Goal: Communication & Community: Answer question/provide support

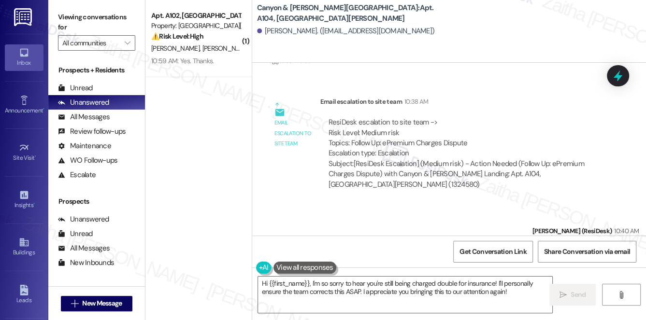
scroll to position [5707, 0]
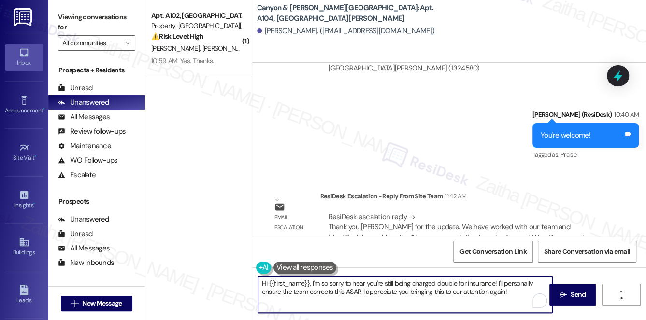
drag, startPoint x: 262, startPoint y: 282, endPoint x: 508, endPoint y: 291, distance: 246.1
click at [508, 291] on textarea "Hi {{first_name}}, I'm so sorry to hear you're still being charged double for i…" at bounding box center [405, 295] width 295 height 36
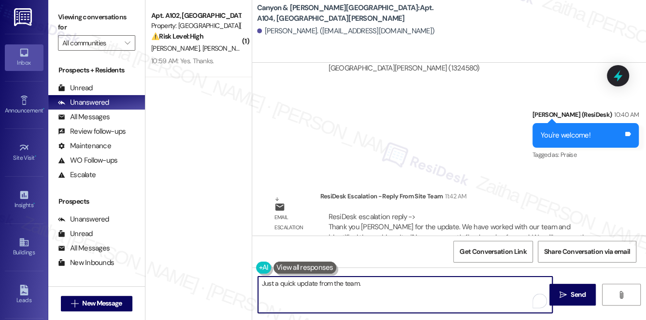
click at [383, 286] on textarea "Just a quick update from the team." at bounding box center [405, 295] width 295 height 36
paste textarea "We have worked with our team and identified the problem. It will be permanently…"
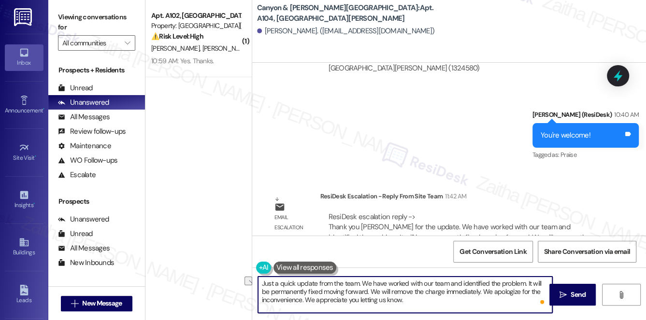
drag, startPoint x: 306, startPoint y: 300, endPoint x: 410, endPoint y: 297, distance: 103.9
click at [410, 297] on textarea "Just a quick update from the team. We have worked with our team and identified …" at bounding box center [405, 295] width 295 height 36
click at [330, 298] on textarea "Just a quick update from the team. We have worked with our team and identified …" at bounding box center [405, 295] width 295 height 36
click at [330, 301] on textarea "Just a quick update from the team. We have worked with our team and identified …" at bounding box center [405, 295] width 295 height 36
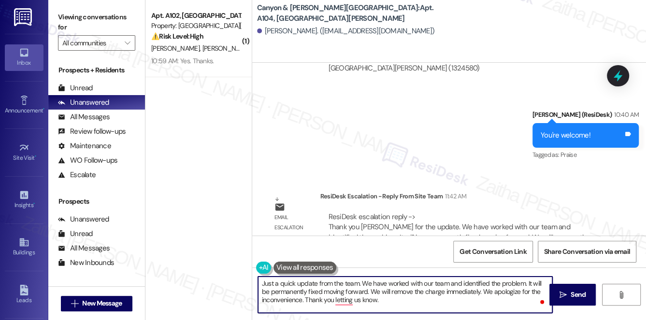
click at [332, 302] on textarea "Just a quick update from the team. We have worked with our team and identified …" at bounding box center [405, 295] width 295 height 36
drag, startPoint x: 303, startPoint y: 298, endPoint x: 394, endPoint y: 301, distance: 90.4
click at [394, 301] on textarea "Just a quick update from the team. We have worked with our team and identified …" at bounding box center [405, 295] width 295 height 36
click at [482, 292] on textarea "Just a quick update from the team. We have worked with our team and identified …" at bounding box center [405, 295] width 295 height 36
paste textarea "Thank you for letting us know."
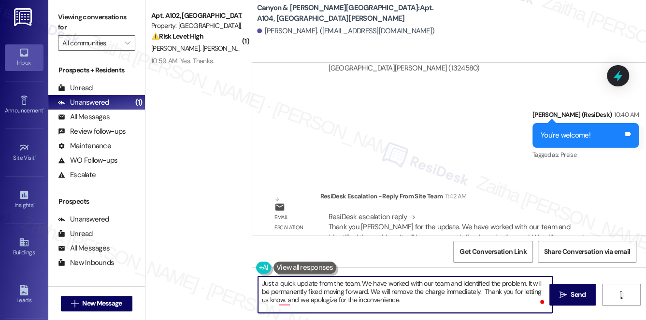
click at [277, 300] on textarea "Just a quick update from the team. We have worked with our team and identified …" at bounding box center [405, 295] width 295 height 36
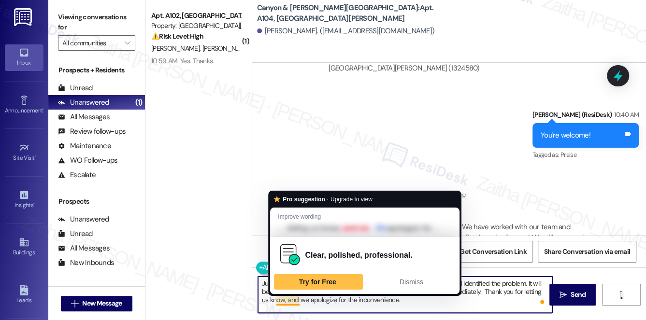
click at [296, 301] on textarea "Just a quick update from the team. We have worked with our team and identified …" at bounding box center [405, 295] width 295 height 36
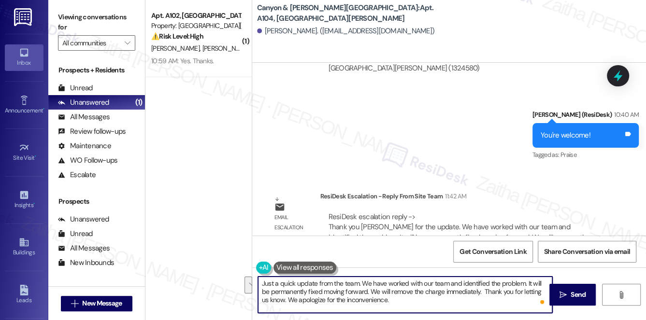
drag, startPoint x: 482, startPoint y: 291, endPoint x: 278, endPoint y: 300, distance: 204.1
click at [278, 300] on textarea "Just a quick update from the team. We have worked with our team and identified …" at bounding box center [405, 295] width 295 height 36
click at [360, 281] on textarea "Just a quick update from the team. We have worked with our team and identified …" at bounding box center [405, 295] width 295 height 36
drag, startPoint x: 432, startPoint y: 283, endPoint x: 362, endPoint y: 282, distance: 69.6
click at [362, 282] on textarea "Just a quick update from the team. Thank you for the update. We have worked wit…" at bounding box center [405, 295] width 295 height 36
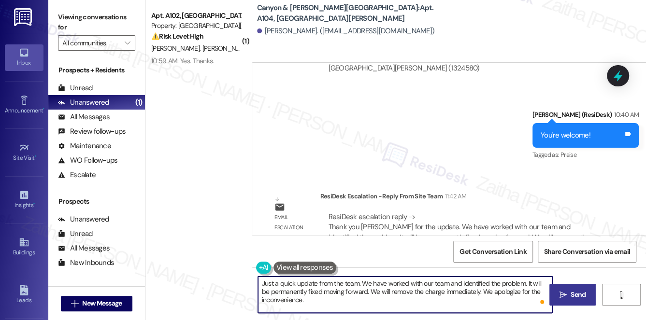
type textarea "Just a quick update from the team. We have worked with our team and identified …"
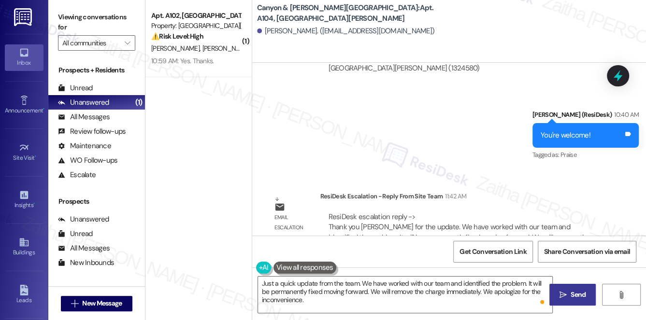
click at [579, 293] on span "Send" at bounding box center [578, 295] width 15 height 10
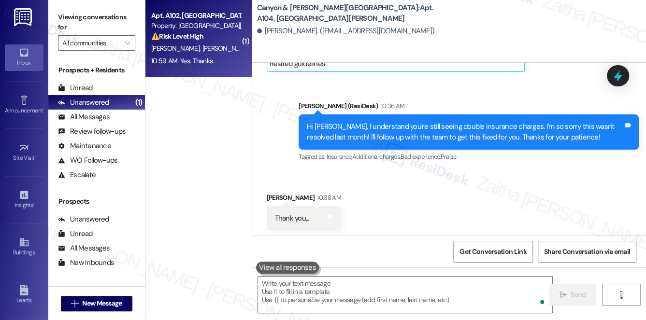
scroll to position [5398, 0]
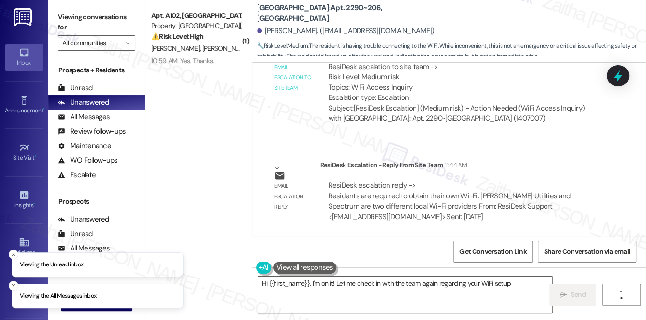
scroll to position [840, 0]
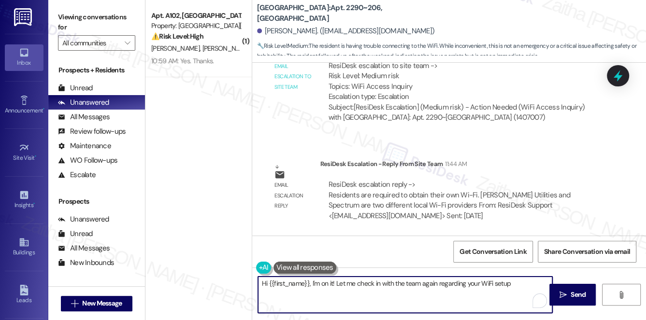
drag, startPoint x: 261, startPoint y: 284, endPoint x: 389, endPoint y: 288, distance: 128.6
click at [389, 288] on textarea "Hi {{first_name}}, I'm on it! Let me check in with the team again regarding you…" at bounding box center [405, 295] width 295 height 36
type textarea "I just wanted to provide a quick update from the team."
drag, startPoint x: 423, startPoint y: 280, endPoint x: 238, endPoint y: 298, distance: 185.9
click at [238, 298] on div "( 1 ) Apt. A102, 1 Canyon & [PERSON_NAME][GEOGRAPHIC_DATA] Property: Canyon & […" at bounding box center [395, 160] width 501 height 320
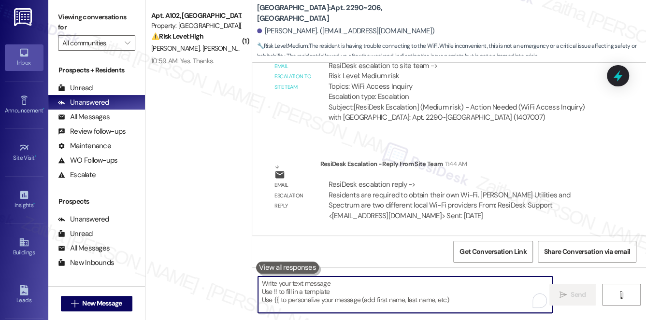
paste textarea "I just wanted to give you a quick update from the team: residents are responsib…"
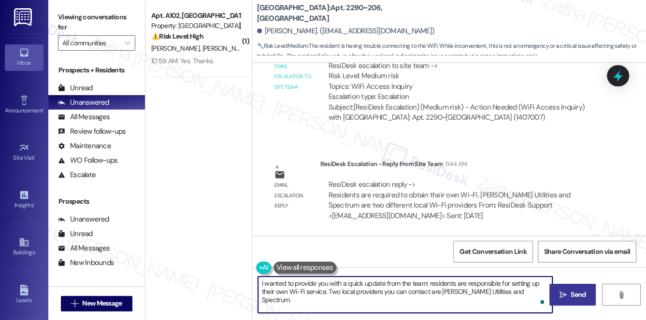
type textarea "I wanted to provide you with a quick update from the team: residents are respon…"
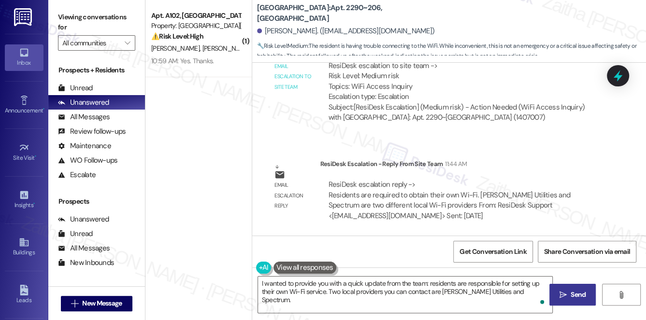
click at [576, 291] on span "Send" at bounding box center [578, 295] width 15 height 10
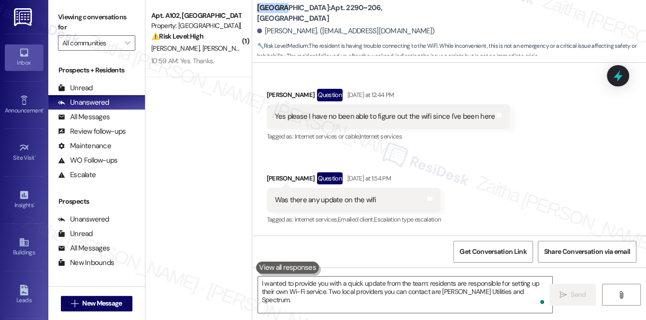
scroll to position [531, 0]
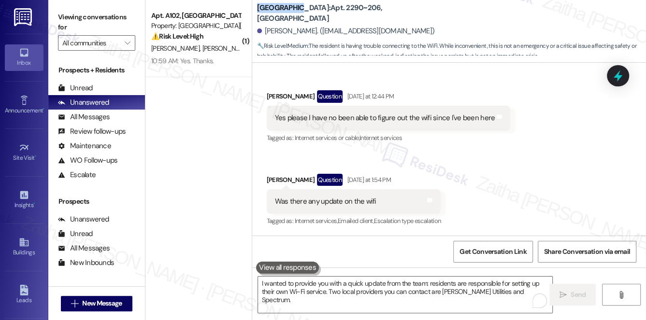
drag, startPoint x: 255, startPoint y: 11, endPoint x: 296, endPoint y: 10, distance: 41.1
click at [296, 10] on div "Park Canyon: Apt. 2290~206, 1 Park Canyon Caleb Hufstetler. (calebhufstetler81@…" at bounding box center [449, 28] width 394 height 53
copy b "Park Canyon"
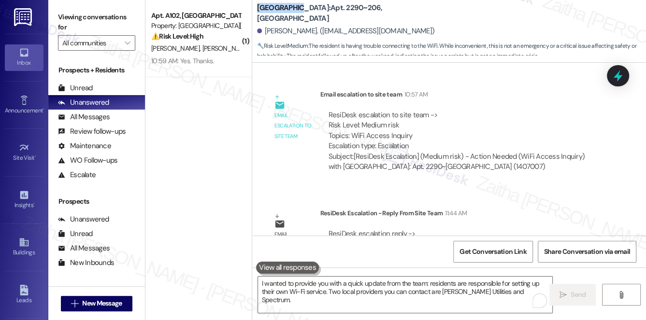
scroll to position [918, 0]
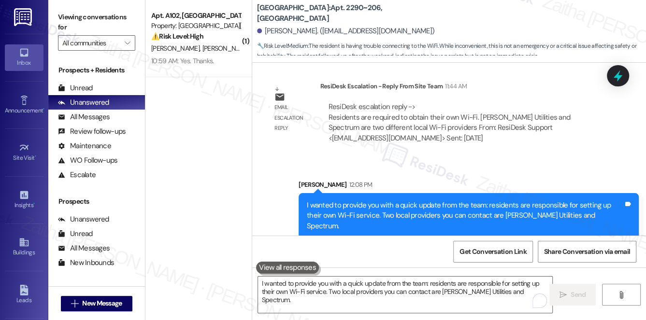
click at [515, 11] on div "Park Canyon: Apt. 2290~206, 1 Park Canyon Caleb Hufstetler. (calebhufstetler81@…" at bounding box center [451, 28] width 389 height 53
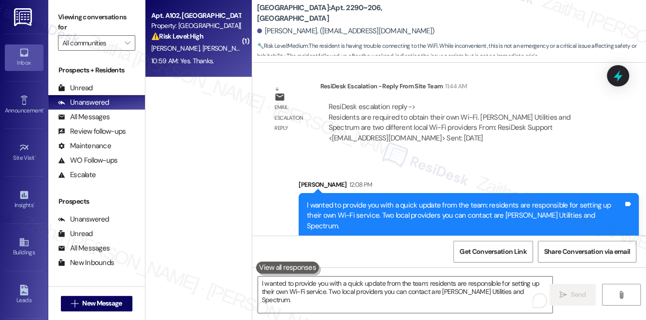
click at [231, 36] on div "⚠️ Risk Level: High The resident is in the lease termination process and is pla…" at bounding box center [195, 36] width 89 height 10
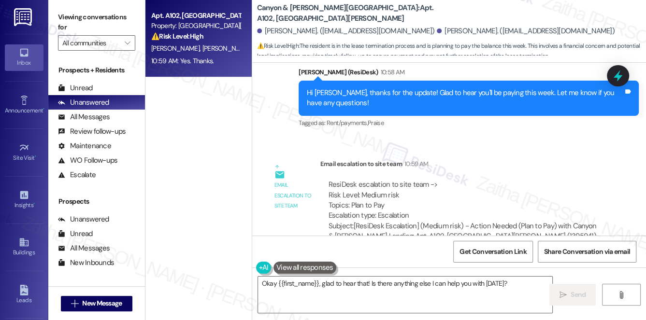
scroll to position [6925, 0]
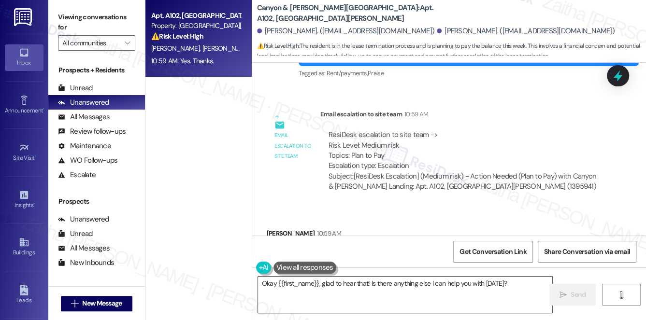
click at [270, 285] on textarea "Okay {{first_name}}, glad to hear that! Is there anything else I can help you w…" at bounding box center [405, 295] width 295 height 36
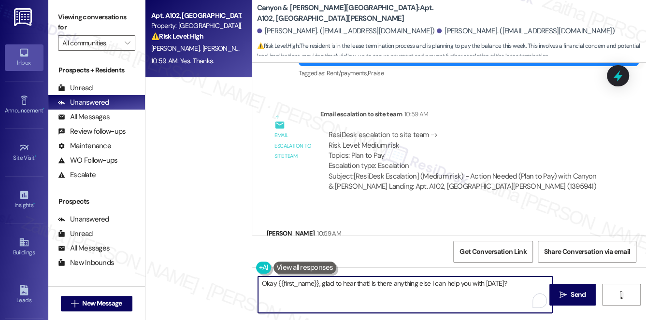
click at [269, 285] on textarea "Okay {{first_name}}, glad to hear that! Is there anything else I can help you w…" at bounding box center [405, 295] width 295 height 36
drag, startPoint x: 348, startPoint y: 284, endPoint x: 538, endPoint y: 284, distance: 190.4
click at [538, 284] on textarea "You're welcome, {{first_name}}, glad to hear that! Is there anything else I can…" at bounding box center [405, 295] width 295 height 36
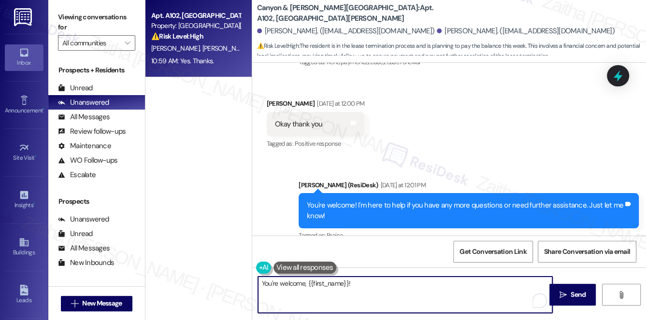
scroll to position [6310, 0]
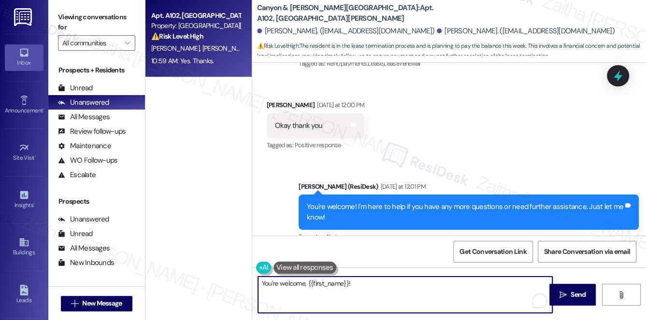
click at [276, 274] on div "Timothy Lawson Question Yesterday at 1:31 PM" at bounding box center [350, 281] width 166 height 15
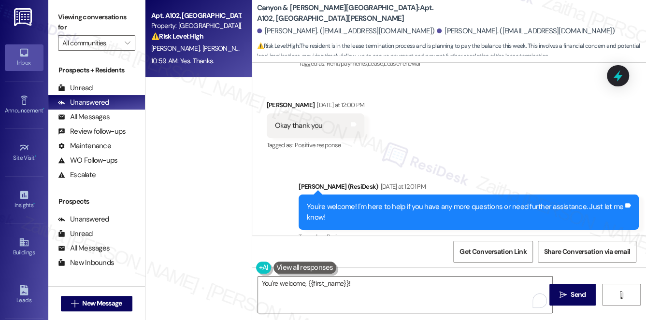
click at [276, 274] on div "Timothy Lawson Question Yesterday at 1:31 PM" at bounding box center [350, 281] width 166 height 15
copy div "Timothy"
click at [334, 284] on textarea "You're welcome, {{first_name}}!" at bounding box center [405, 295] width 295 height 36
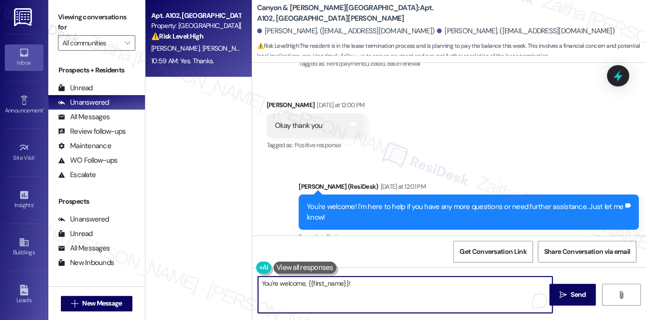
click at [334, 284] on textarea "You're welcome, {{first_name}}!" at bounding box center [405, 295] width 295 height 36
paste textarea "Timothy"
type textarea "You're welcome, Timothy!"
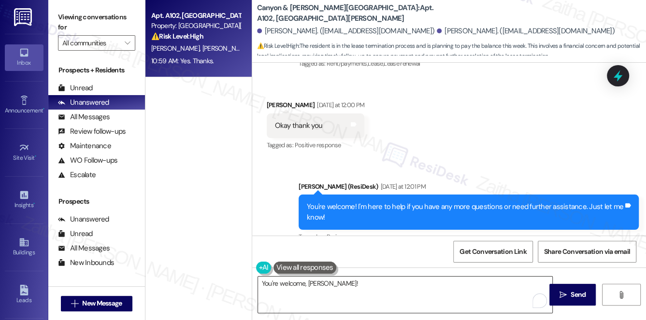
drag, startPoint x: 574, startPoint y: 293, endPoint x: 472, endPoint y: 280, distance: 102.3
click at [574, 293] on span "Send" at bounding box center [578, 295] width 15 height 10
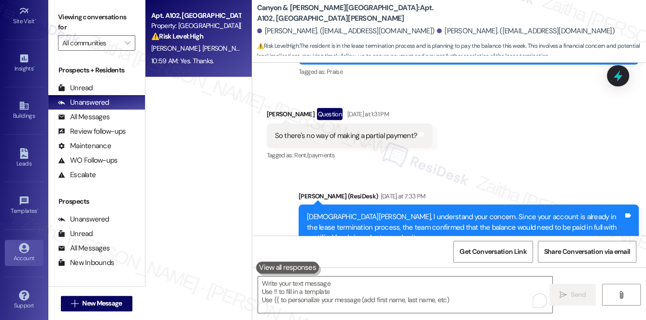
scroll to position [6620, 0]
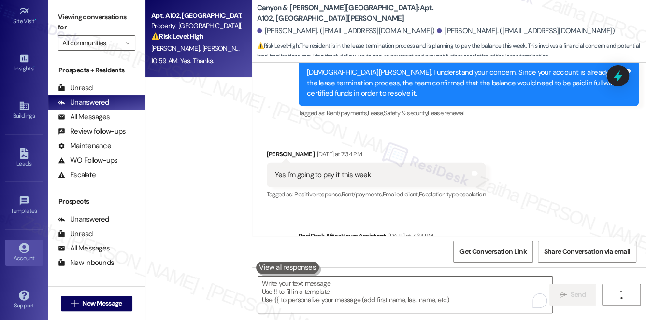
click at [28, 250] on link "Account" at bounding box center [24, 253] width 39 height 26
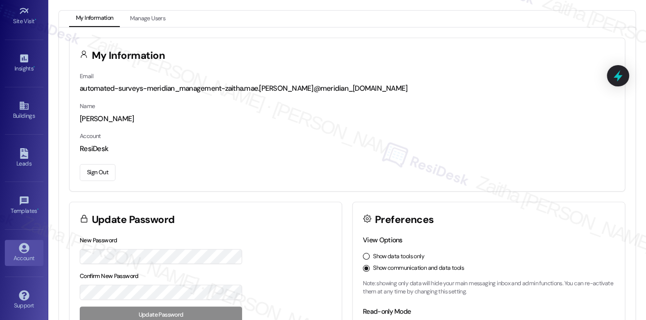
click at [97, 169] on button "Sign Out" at bounding box center [98, 172] width 36 height 17
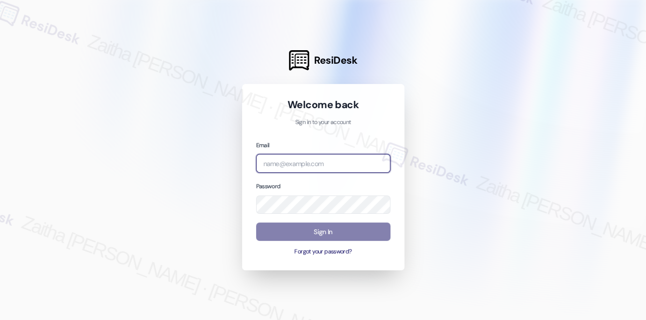
click at [310, 158] on input "email" at bounding box center [323, 163] width 134 height 19
type input "[EMAIL_ADDRESS][PERSON_NAME][DOMAIN_NAME]"
